Goal: Navigation & Orientation: Find specific page/section

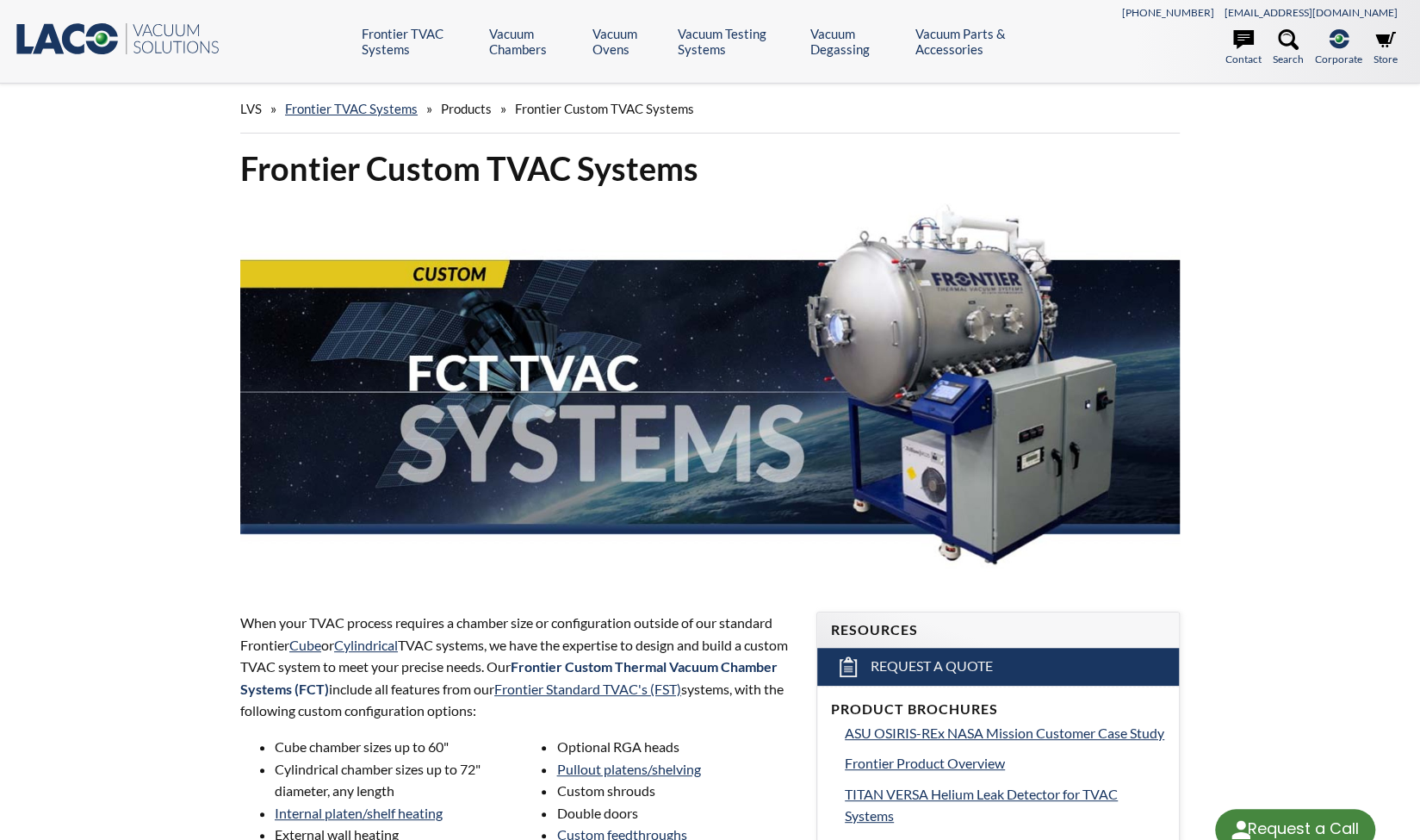
select select "Language Translate Widget"
click at [27, 25] on icon ".st0{fill:#193661;} .st1{fill:url(#SVGID_1_);} .st2{enable-background:new ;} .s…" at bounding box center [117, 39] width 206 height 34
